Goal: Obtain resource: Obtain resource

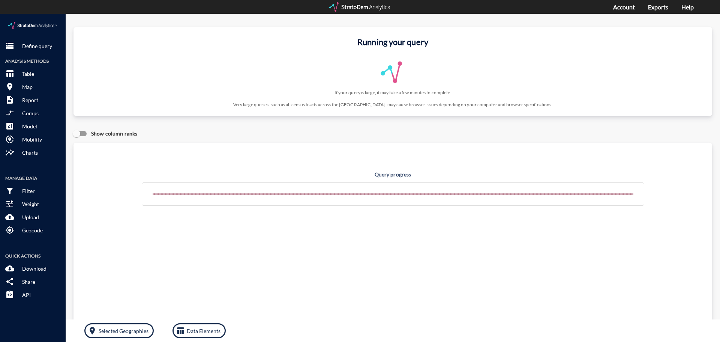
drag, startPoint x: 20, startPoint y: 34, endPoint x: 6, endPoint y: 41, distance: 15.6
click button "storage Define query"
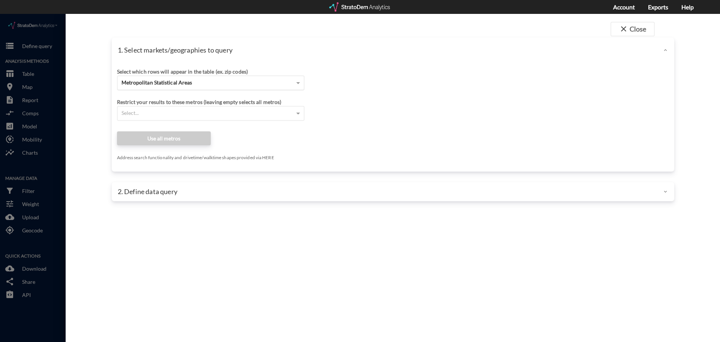
click div "Metropolitan Statistical Areas"
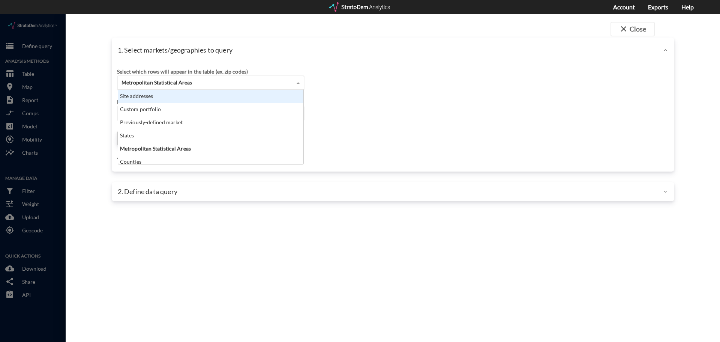
scroll to position [69, 181]
click div "Site addresses"
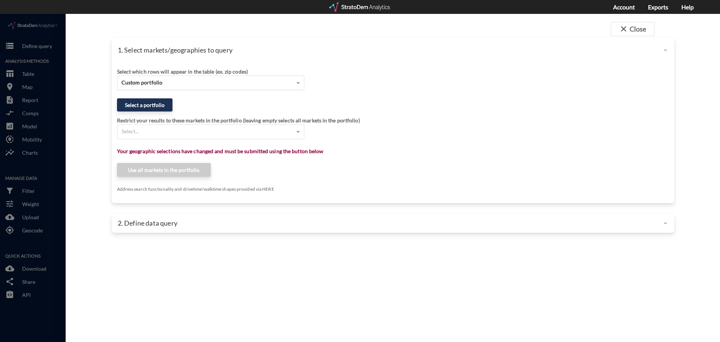
click span "Custom portfolio"
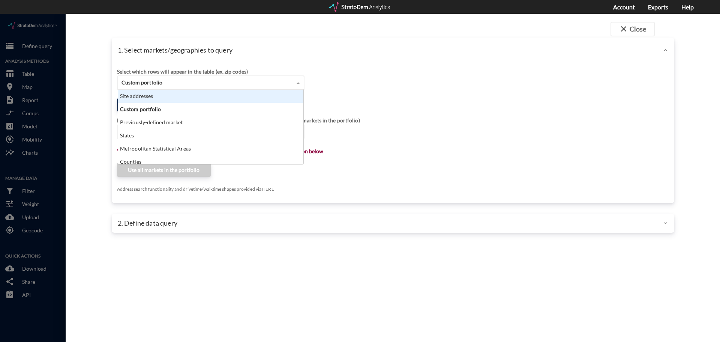
click div "Site addresses"
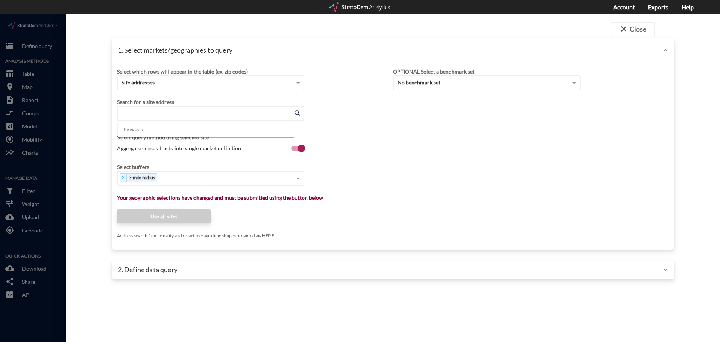
click input "Enter an address"
paste input "1935 Generals Hwy"
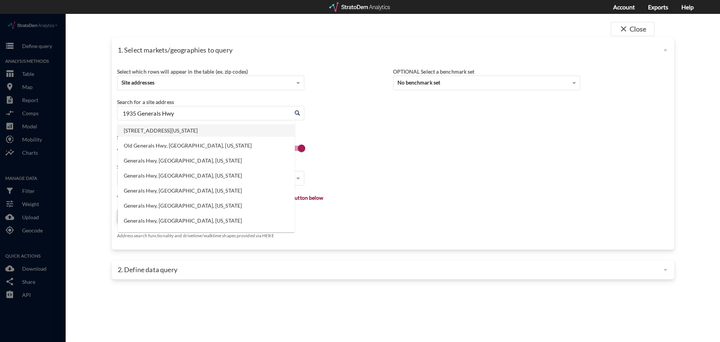
click li "1935 Generals Hwy, Annapolis, Maryland"
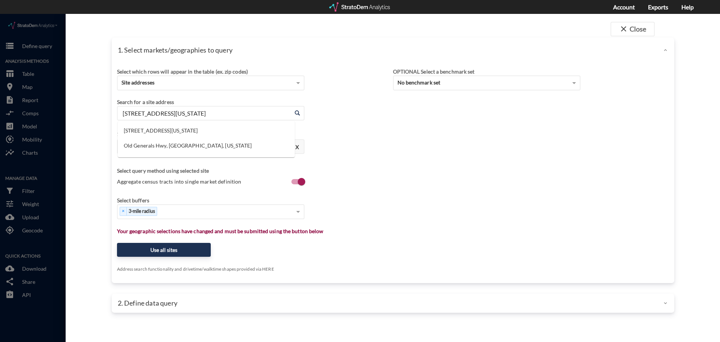
click input "1935 Generals Hwy, Annapolis, Maryland"
paste input "1301 Clarity Dr"
click li "1935 Generals Hwy, Annapolis, Maryland"
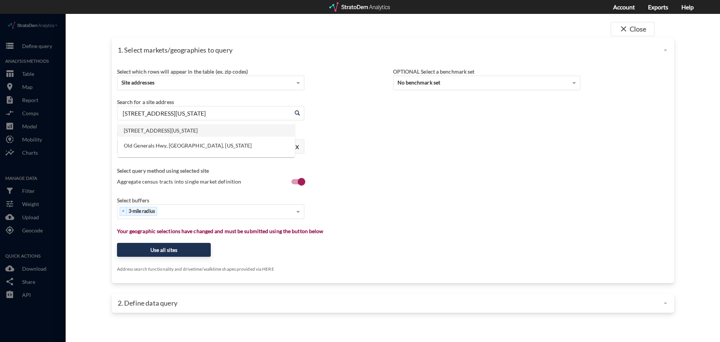
type input "1935 Generals Hwy, Annapolis, Maryland"
click div "1935 Generals Hwy, Annapolis, Maryland Enter an address"
click input "1935 Generals Hwy, Annapolis, Maryland"
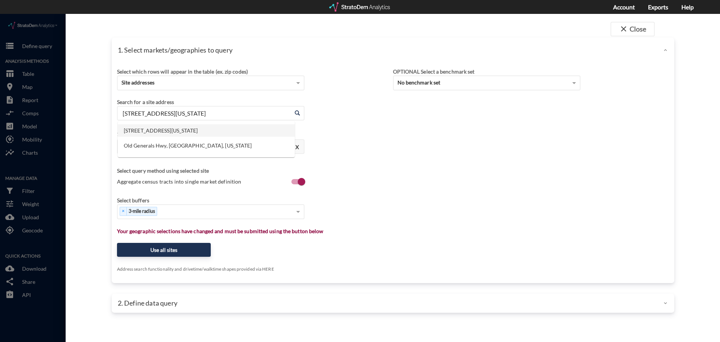
click input "1935 Generals Hwy, Annapolis, Maryland"
paste input "1301 Clarity Dr"
click li "1301 Clarity Dr, Crofton, Maryland"
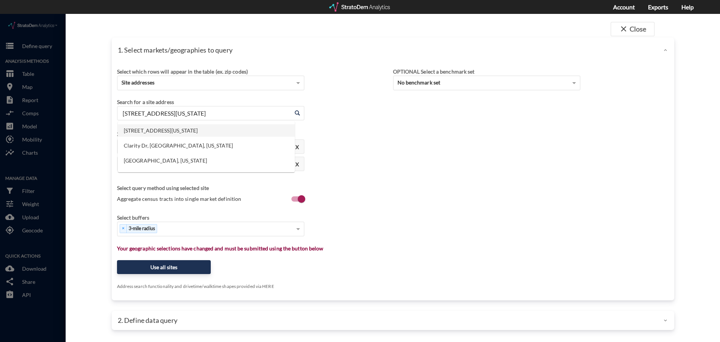
click input "1301 Clarity Dr, Crofton, Maryland"
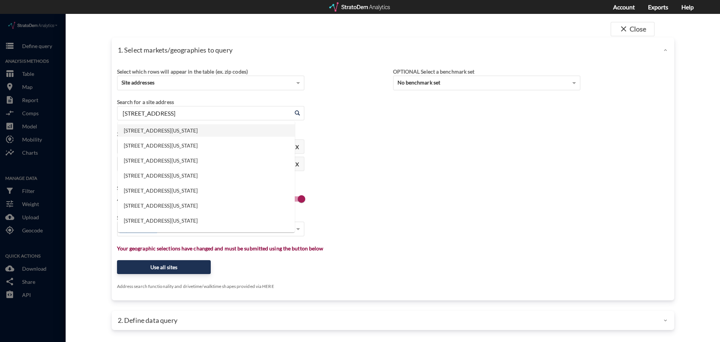
click li "396 Forest Ave, Paramus, New Jersey"
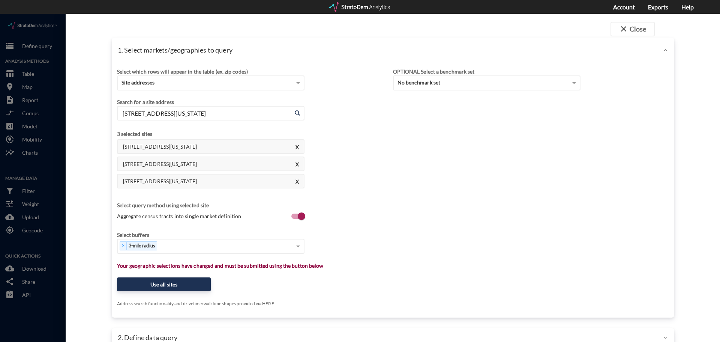
click input "396 Forest Ave, Paramus, New Jersey"
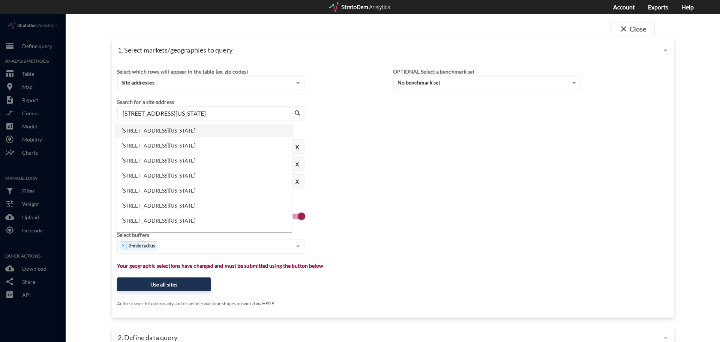
click input "396 Forest Ave, Paramus, New Jersey"
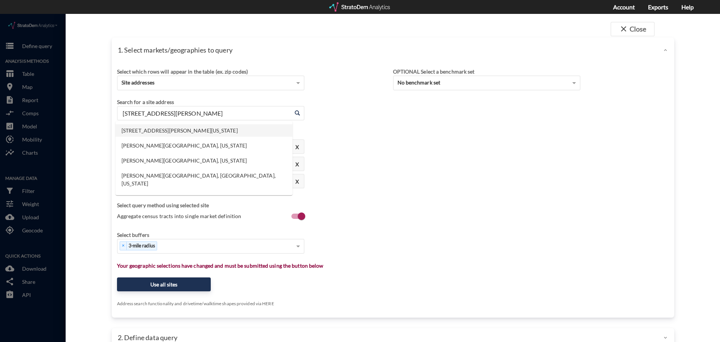
click li "55 Hudson Ave, Tenafly, New Jersey"
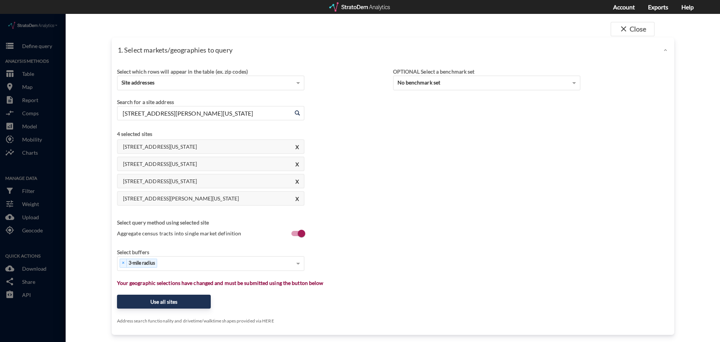
click input "55 Hudson Ave, Tenafly, New Jersey"
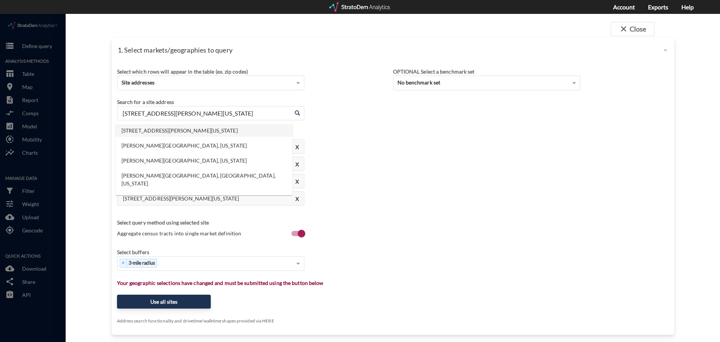
click input "55 Hudson Ave, Tenafly, New Jersey"
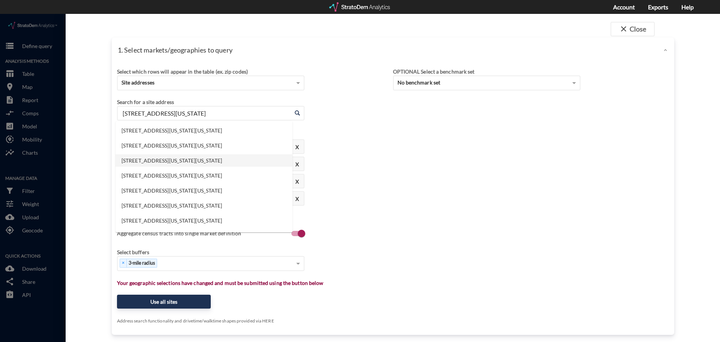
click li "285 N Washington St, Rockville, Maryland"
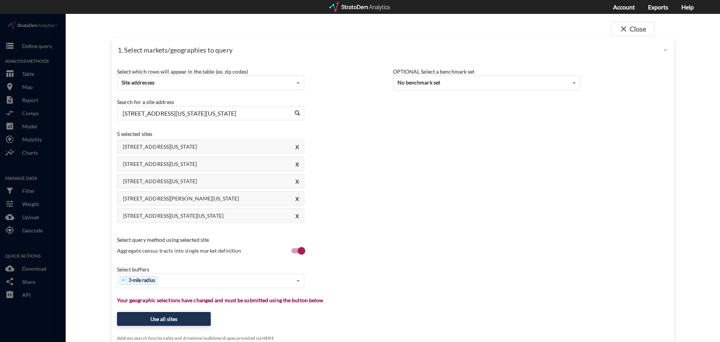
click input "285 N Washington St, Rockville, Maryland"
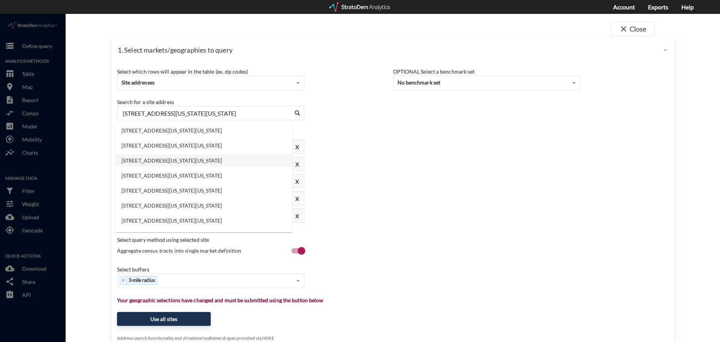
click input "285 N Washington St, Rockville, Maryland"
click li "10200 Colvin Run Rd, Great Falls, Virginia"
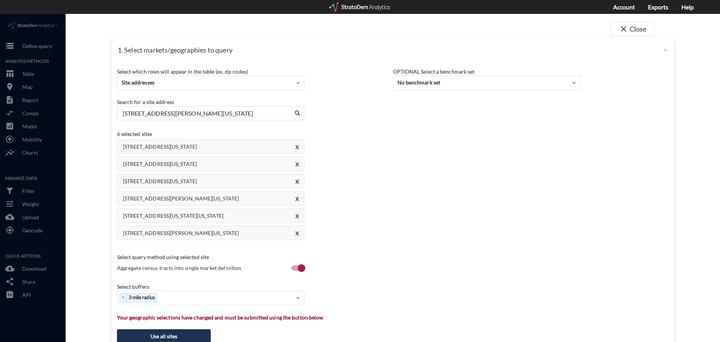
type input "10200 Colvin Run Rd, Great Falls, Virginia"
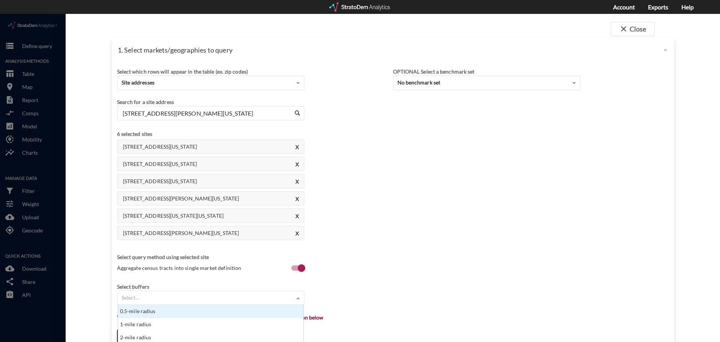
click span
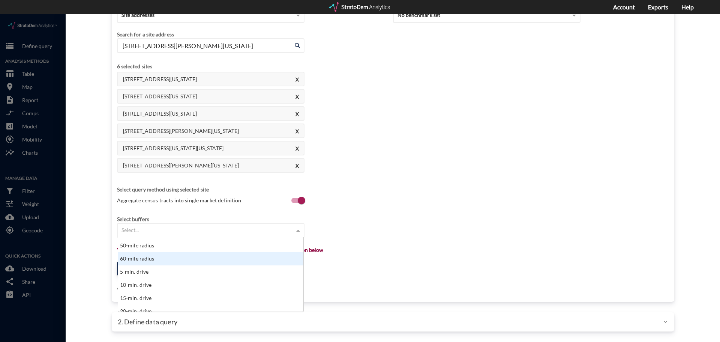
scroll to position [300, 0]
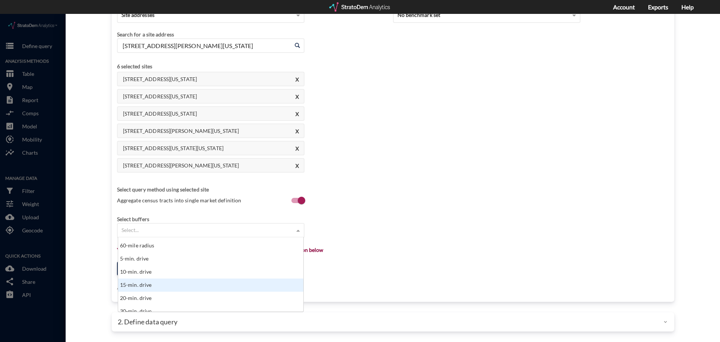
click div "15-min. drive"
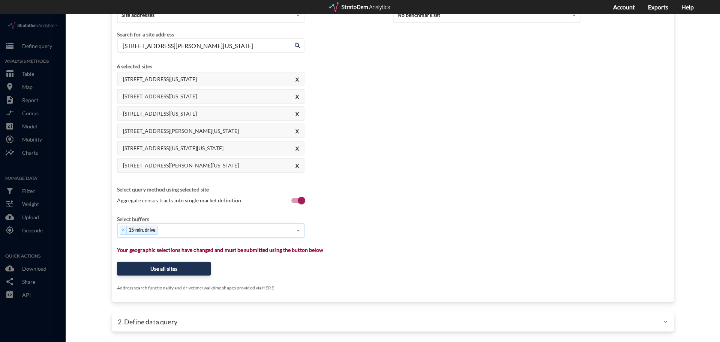
click span
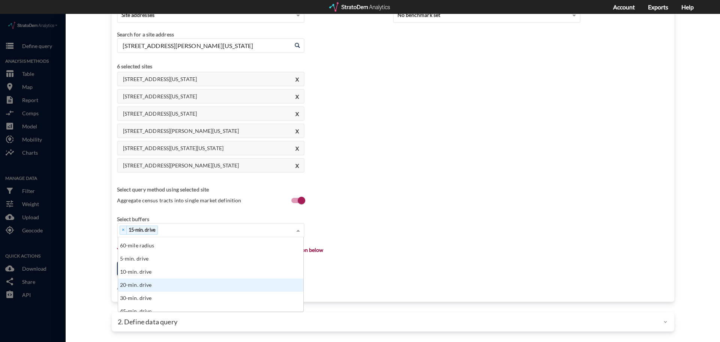
click div "20-min. drive"
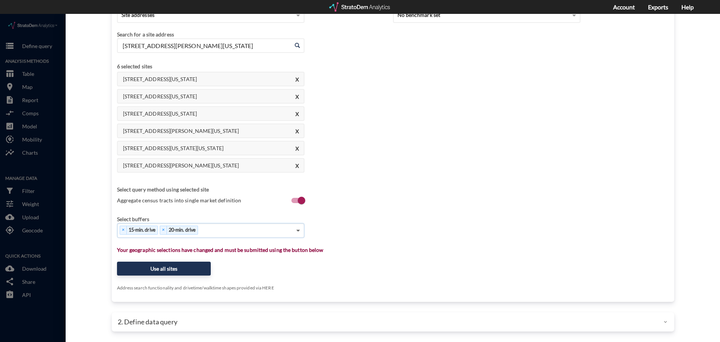
click span
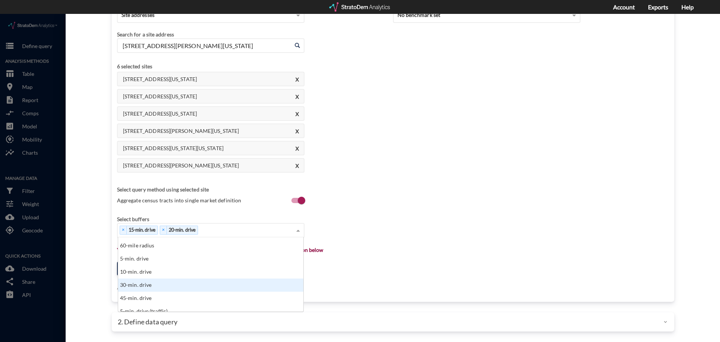
click div "30-min. drive"
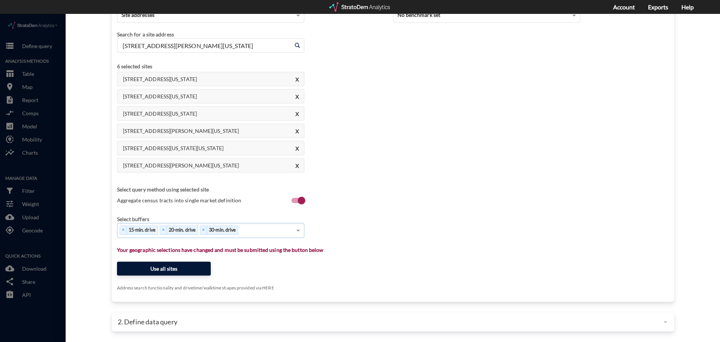
click button "Use all sites"
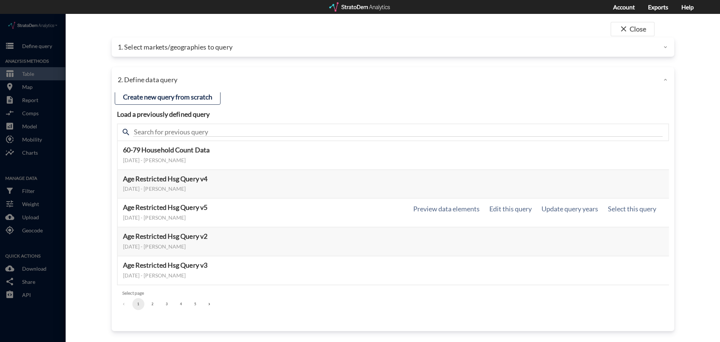
scroll to position [0, 0]
click button "2"
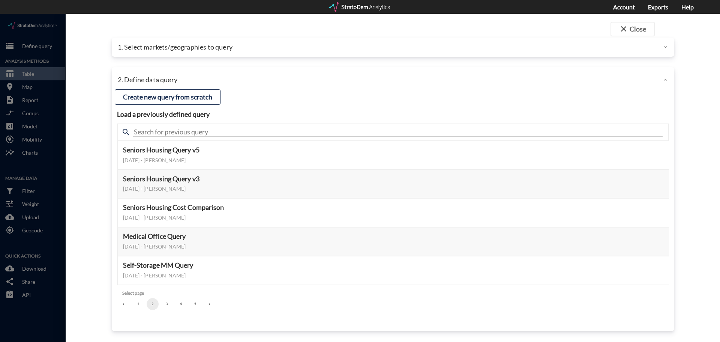
click button "3"
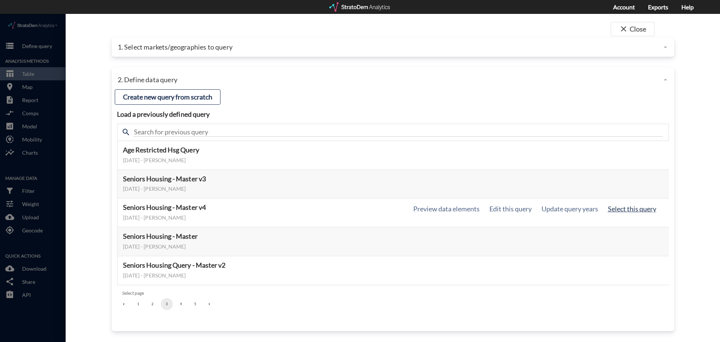
click button "Select this query"
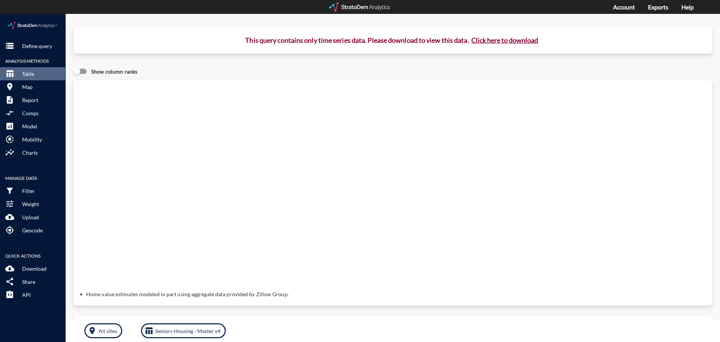
click button "Click here to download"
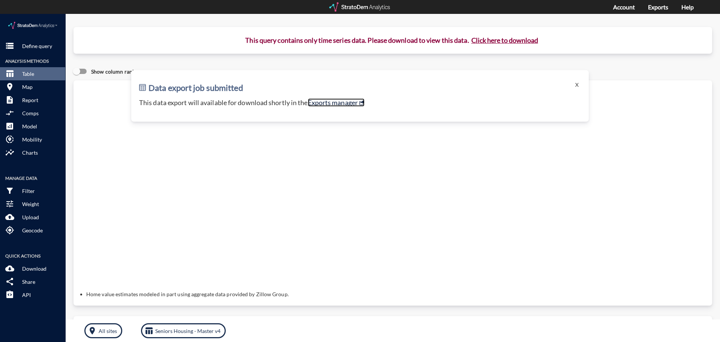
click link "Exports manager"
click button "storage Define query"
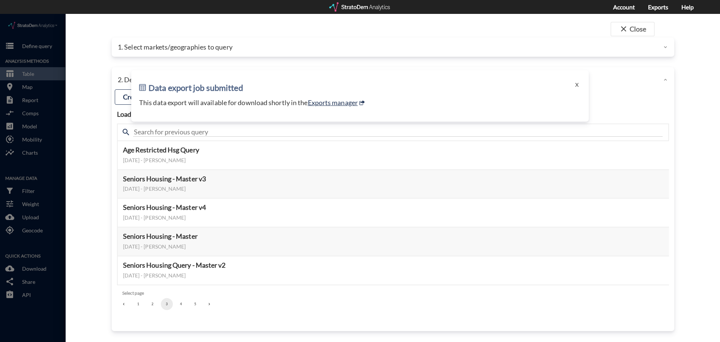
drag, startPoint x: 32, startPoint y: 26, endPoint x: 67, endPoint y: 27, distance: 34.5
click div
click at [363, 3] on div at bounding box center [360, 6] width 62 height 9
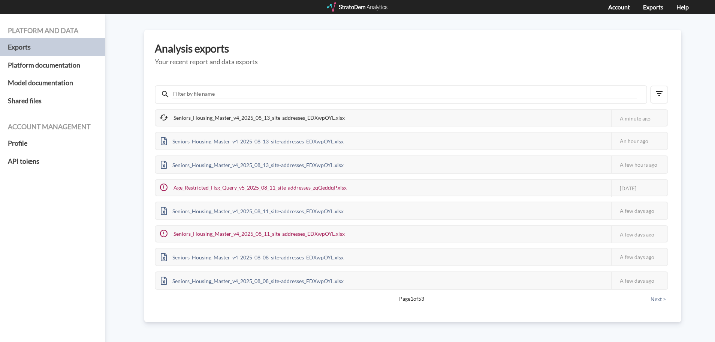
click at [130, 215] on div "Platform and data Exports Platform documentation Model documentation Shared fil…" at bounding box center [357, 178] width 715 height 328
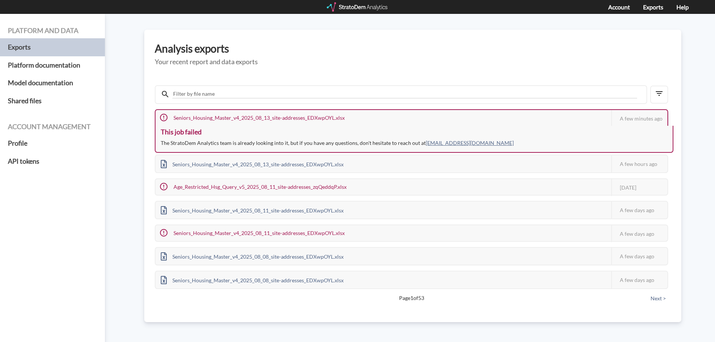
click at [257, 115] on div "Seniors_Housing_Master_v4_2025_08_13_site-addresses_EDXwpOYL.xlsx" at bounding box center [253, 118] width 195 height 16
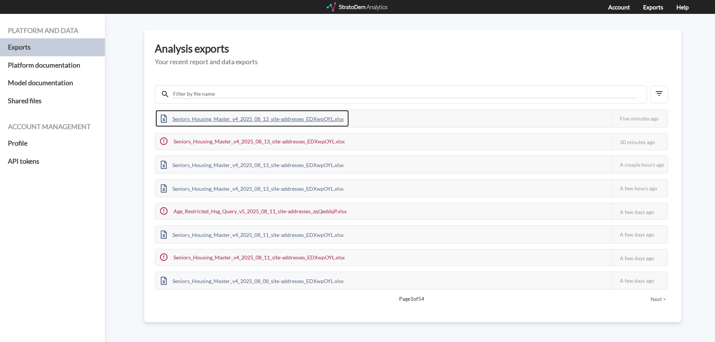
click at [258, 115] on div "Seniors_Housing_Master_v4_2025_08_13_site-addresses_EDXwpOYL.xlsx" at bounding box center [252, 118] width 193 height 17
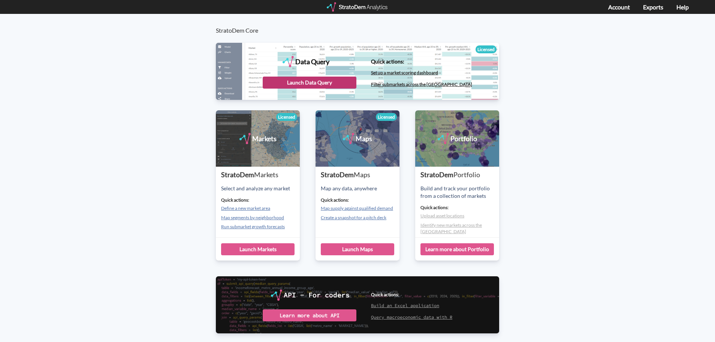
click at [314, 80] on div "Launch Data Query" at bounding box center [310, 82] width 94 height 12
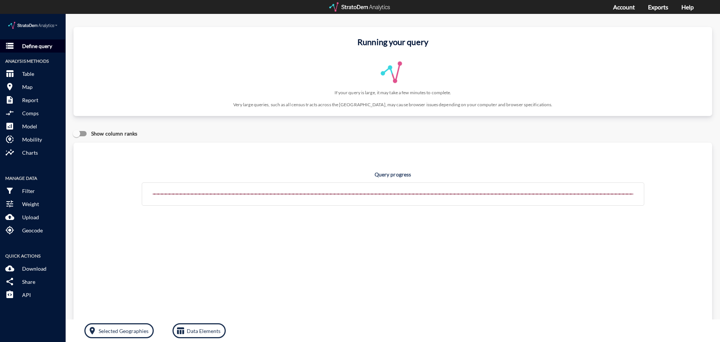
click p "Define query"
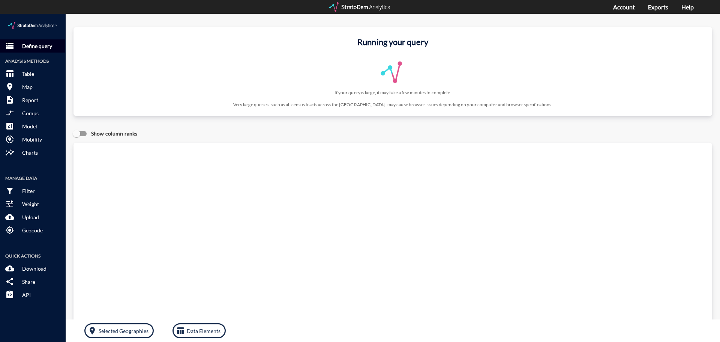
click p "Define query"
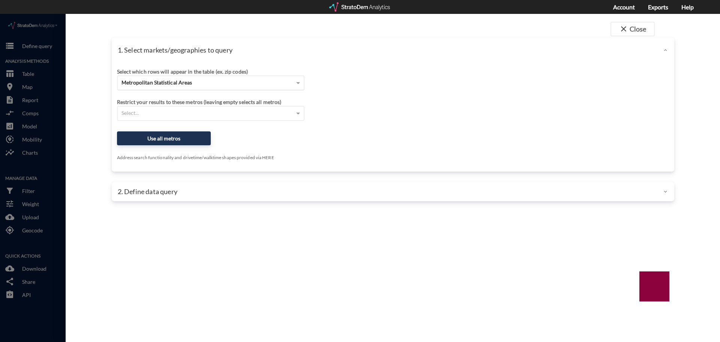
click div "Metropolitan Statistical Areas"
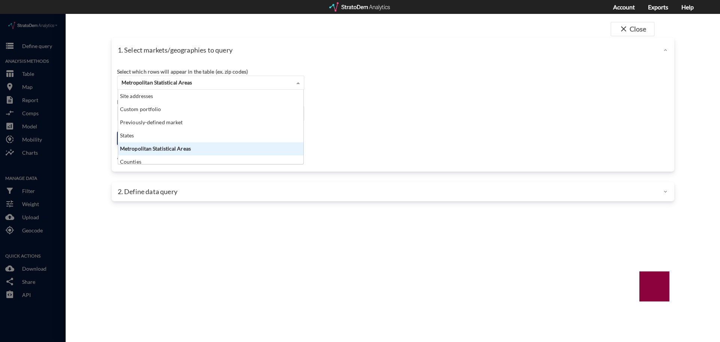
scroll to position [69, 181]
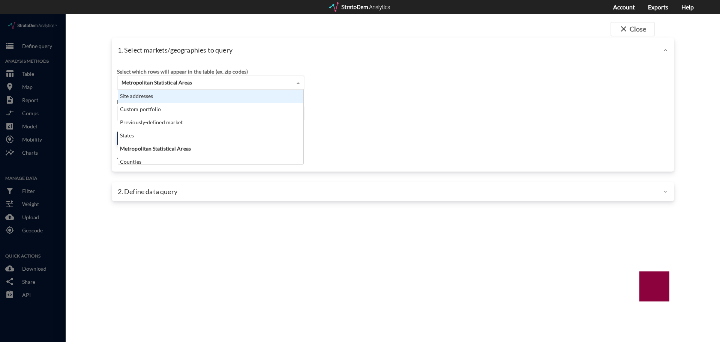
click div "Site addresses"
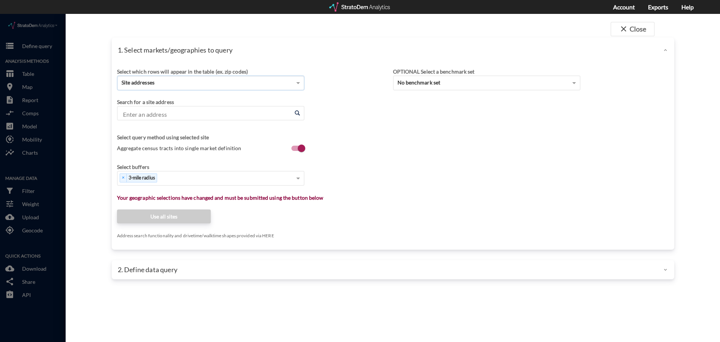
click input "Enter an address"
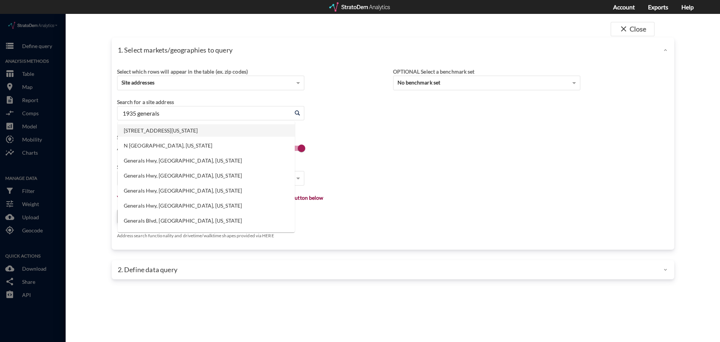
click li "1935 Generals Hwy, Annapolis, Maryland"
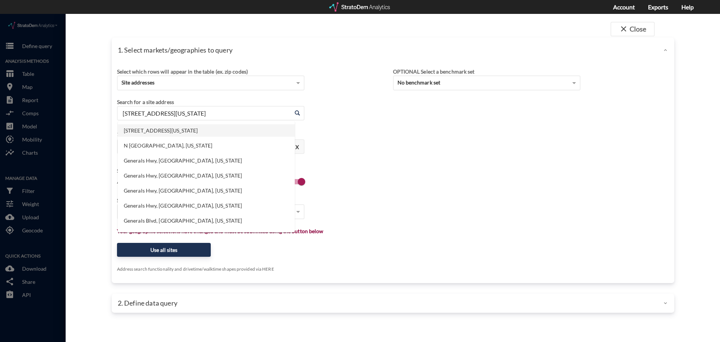
click input "1935 Generals Hwy, Annapolis, Maryland"
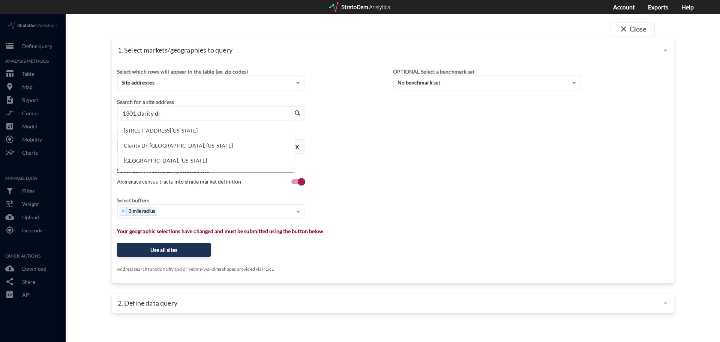
click li "1301 Clarity Dr, Crofton, Maryland"
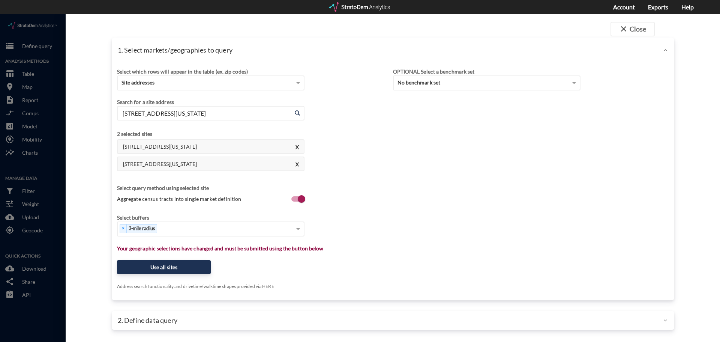
click input "1301 Clarity Dr, Crofton, Maryland"
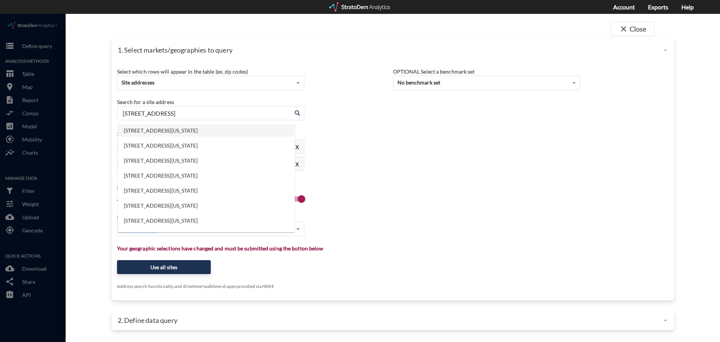
click li "396 Forest Ave, Paramus, New Jersey"
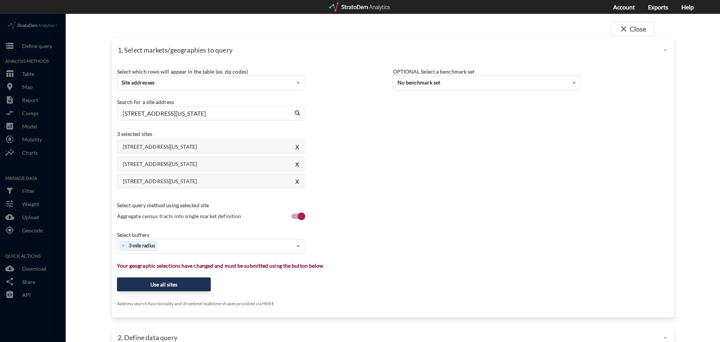
click input "396 Forest Ave, Paramus, New Jersey"
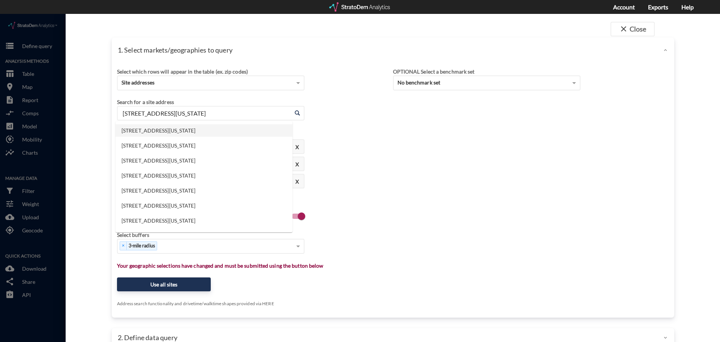
click input "396 Forest Ave, Paramus, New Jersey"
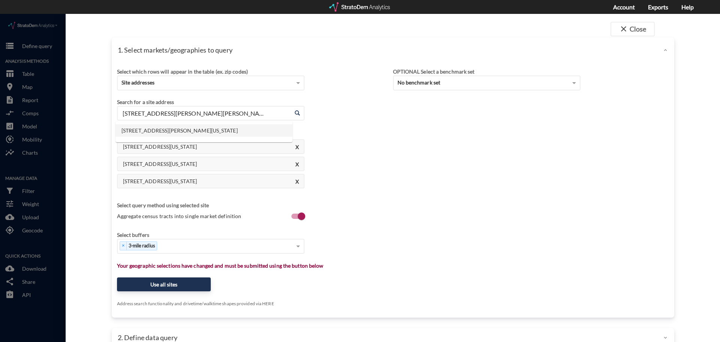
click li "55 Hudson Ave, Tenafly, New Jersey"
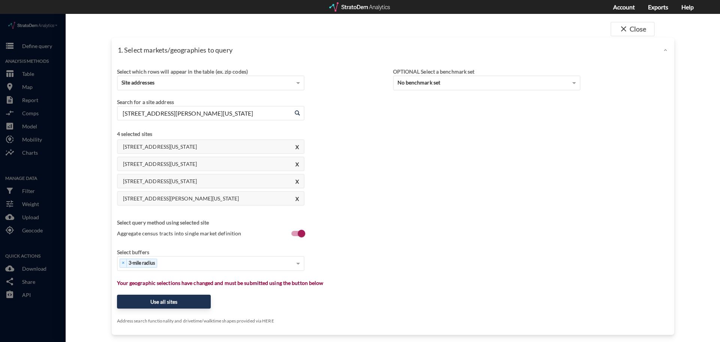
click input "55 Hudson Ave, Tenafly, New Jersey"
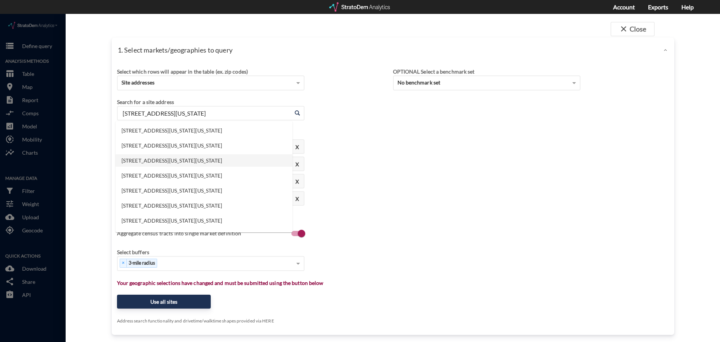
click li "285 N Washington St, Rockville, Maryland"
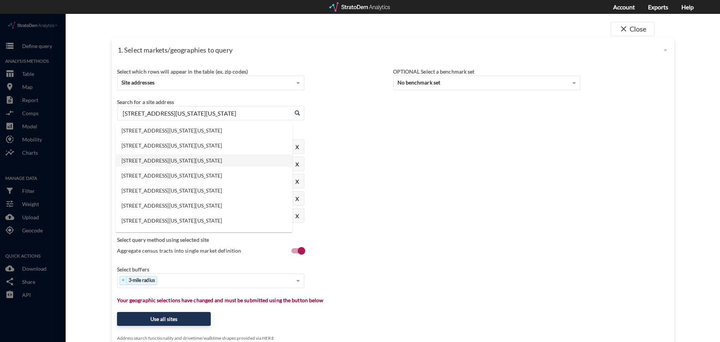
click input "285 N Washington St, Rockville, Maryland"
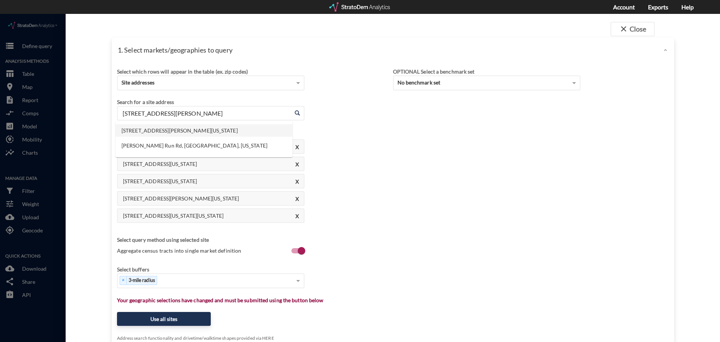
click li "10200 Colvin Run Rd, Great Falls, Virginia"
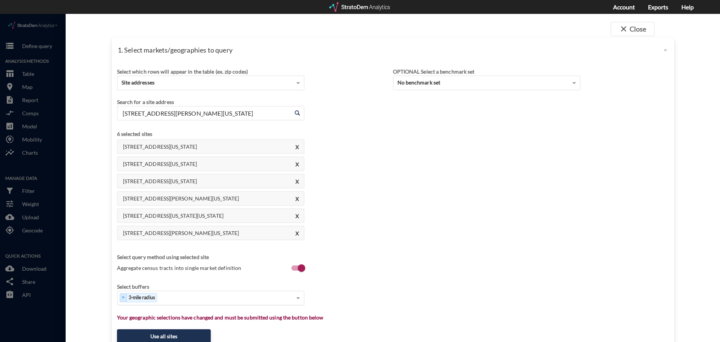
type input "10200 Colvin Run Rd, Great Falls, Virginia"
click span
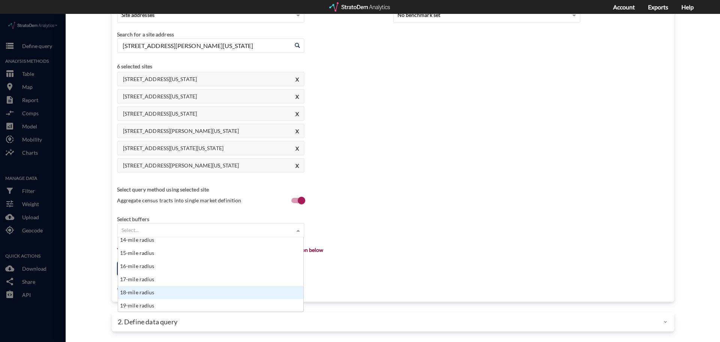
scroll to position [225, 0]
click div "20-mile radius"
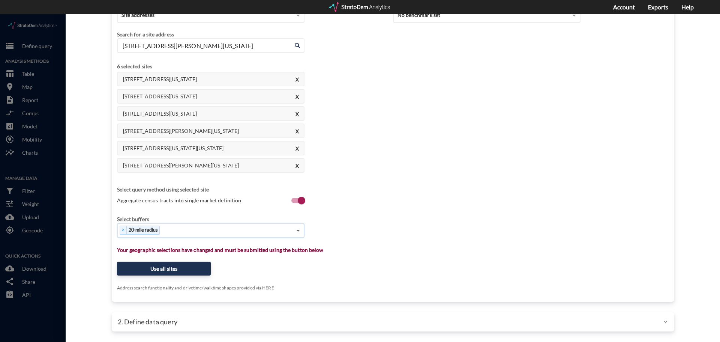
click span
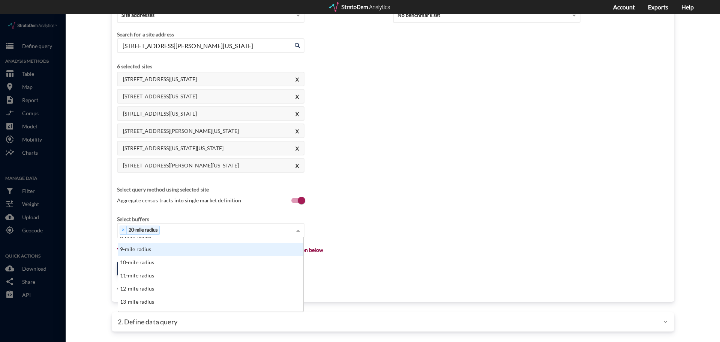
scroll to position [150, 0]
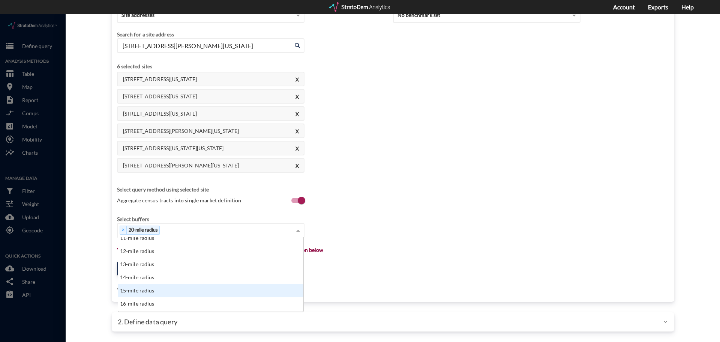
click div "15-mile radius"
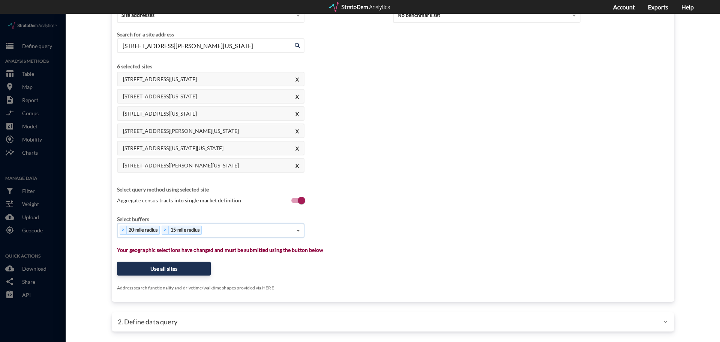
click span
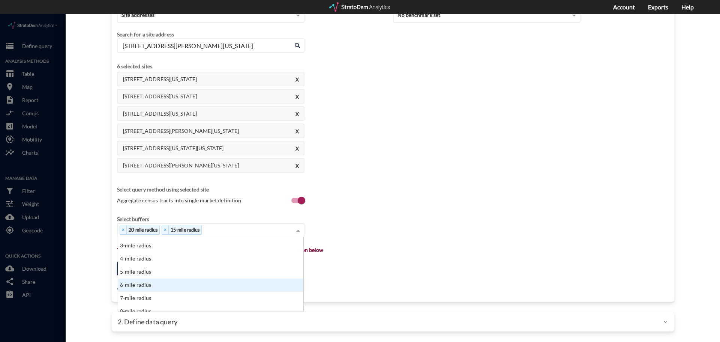
scroll to position [75, 0]
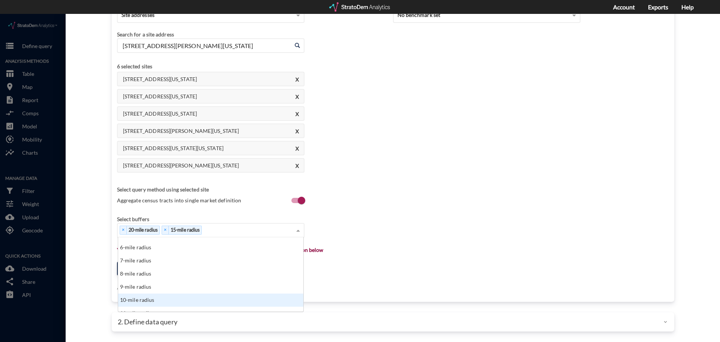
click div "10-mile radius"
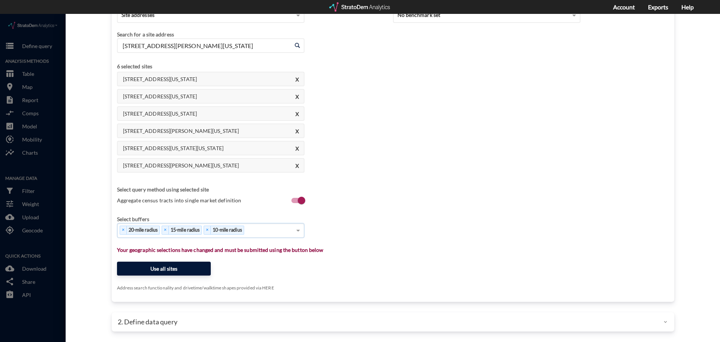
click button "Use all sites"
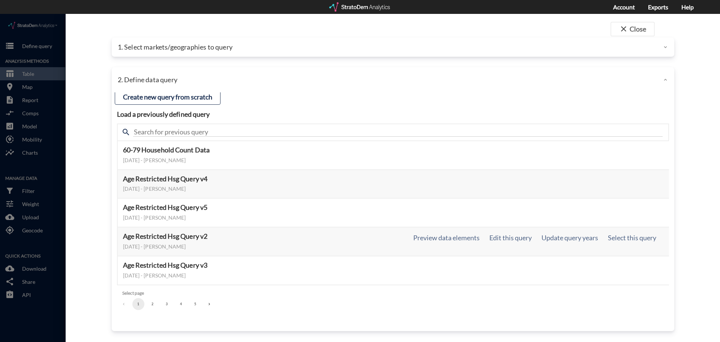
scroll to position [0, 0]
click button "3"
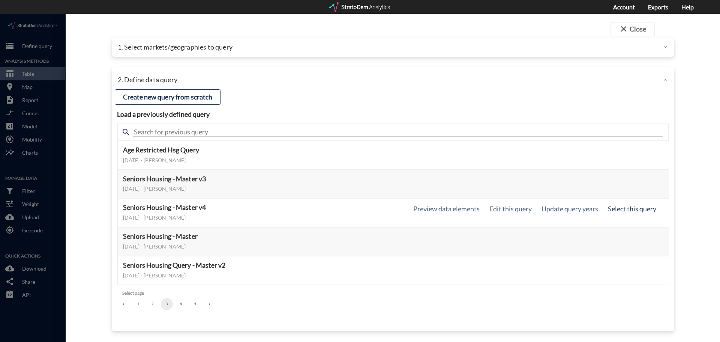
click button "Select this query"
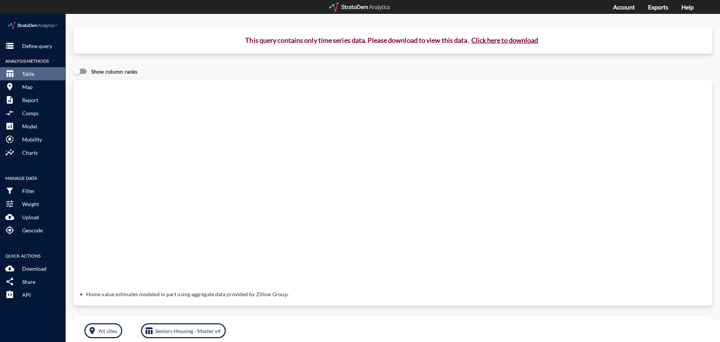
click button "Click here to download"
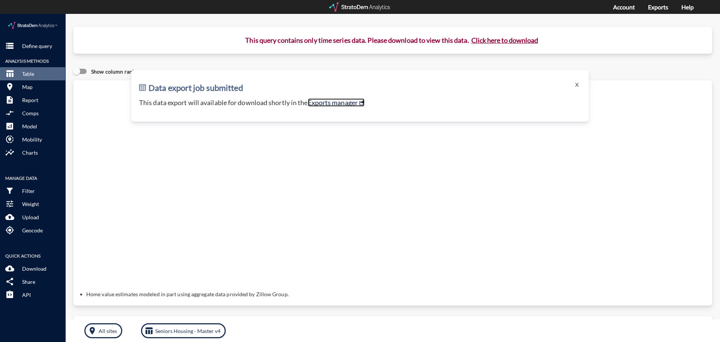
click link "Exports manager"
